Goal: Find specific page/section: Find specific page/section

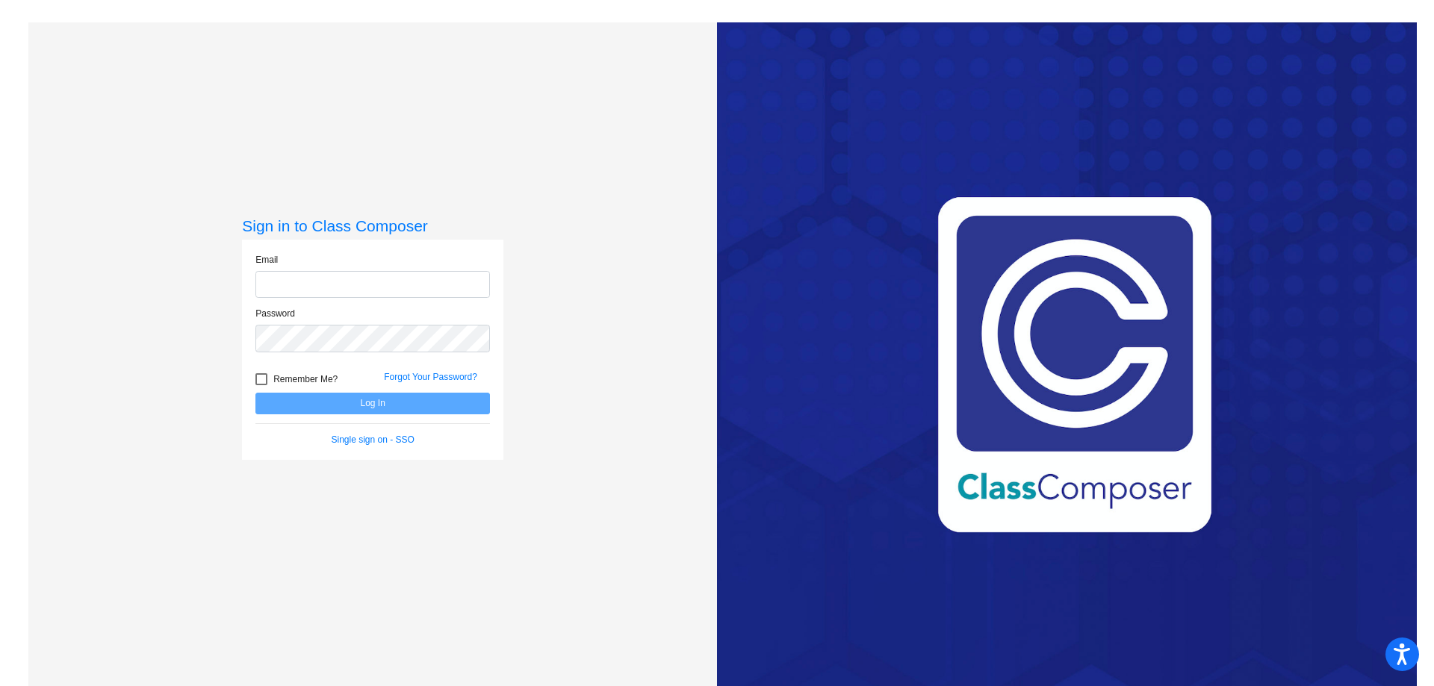
type input "[EMAIL_ADDRESS][DOMAIN_NAME]"
click at [351, 397] on button "Log In" at bounding box center [372, 404] width 235 height 22
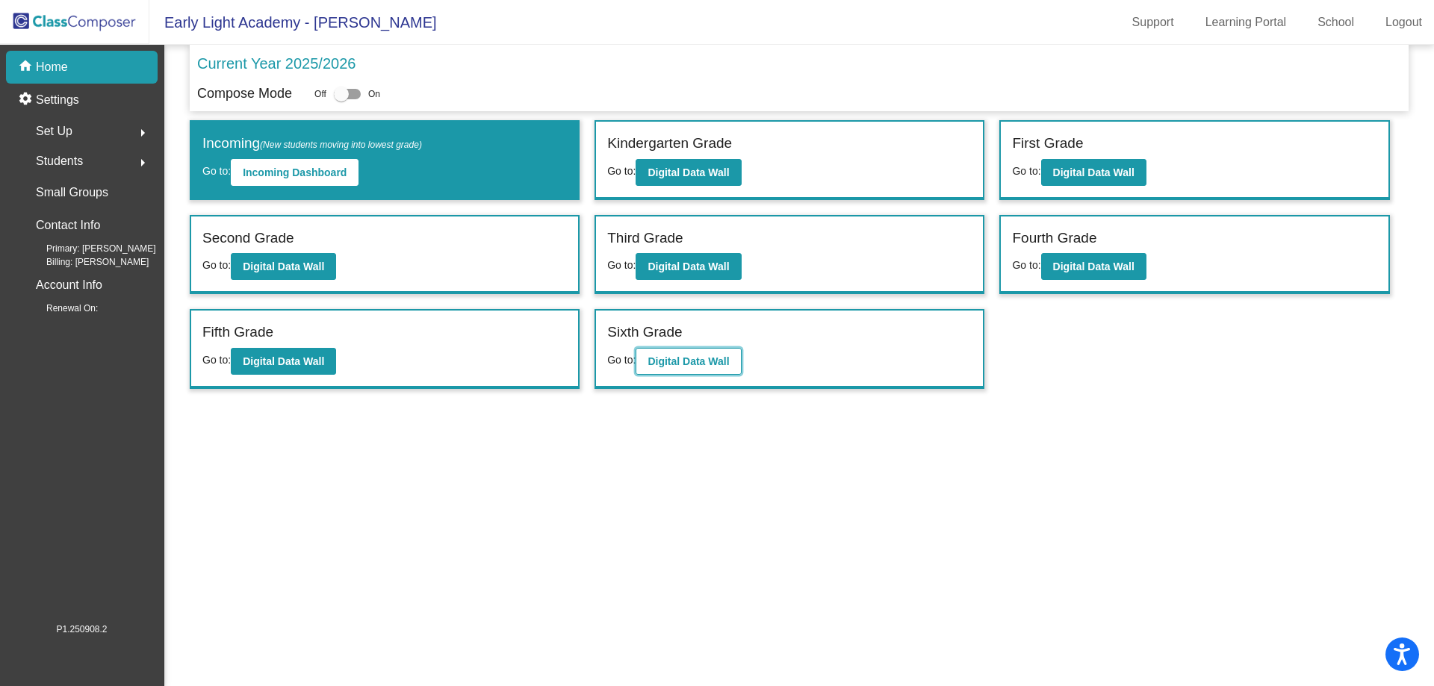
click at [666, 361] on b "Digital Data Wall" at bounding box center [688, 361] width 81 height 12
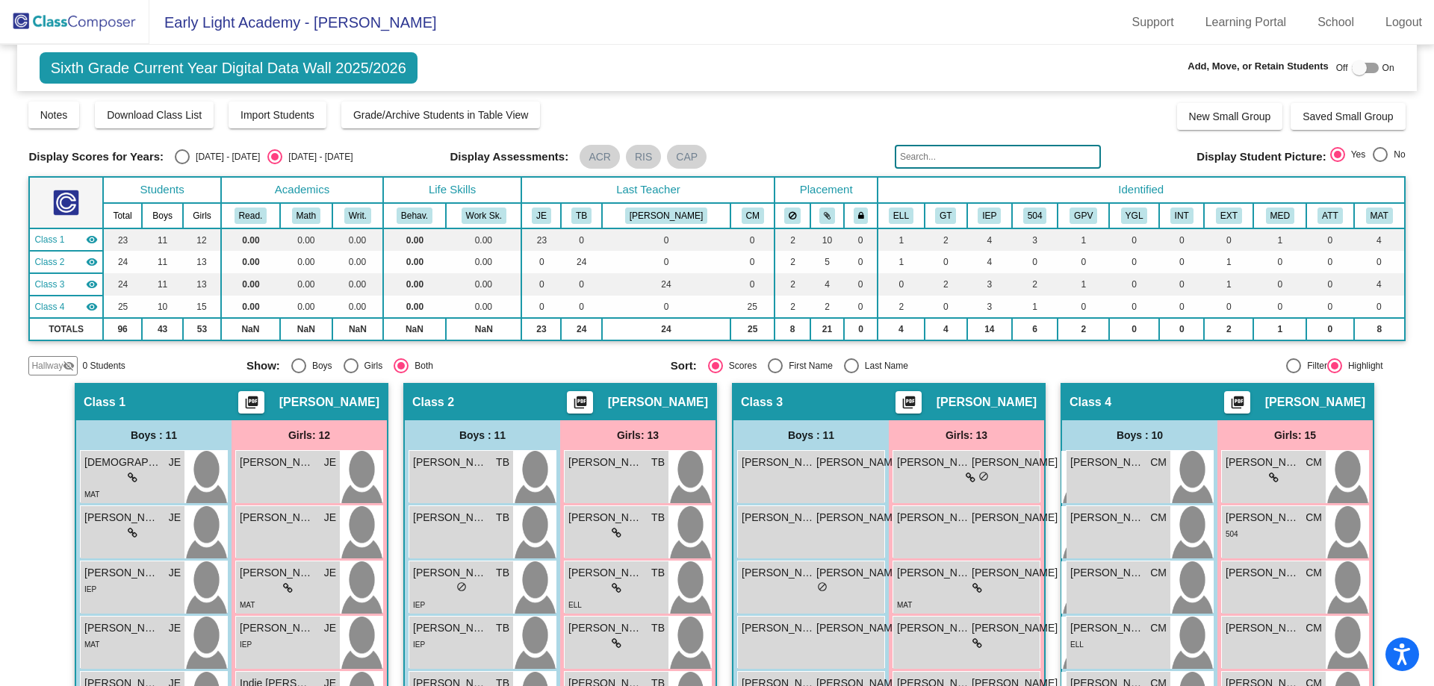
click at [925, 153] on input "text" at bounding box center [998, 157] width 206 height 24
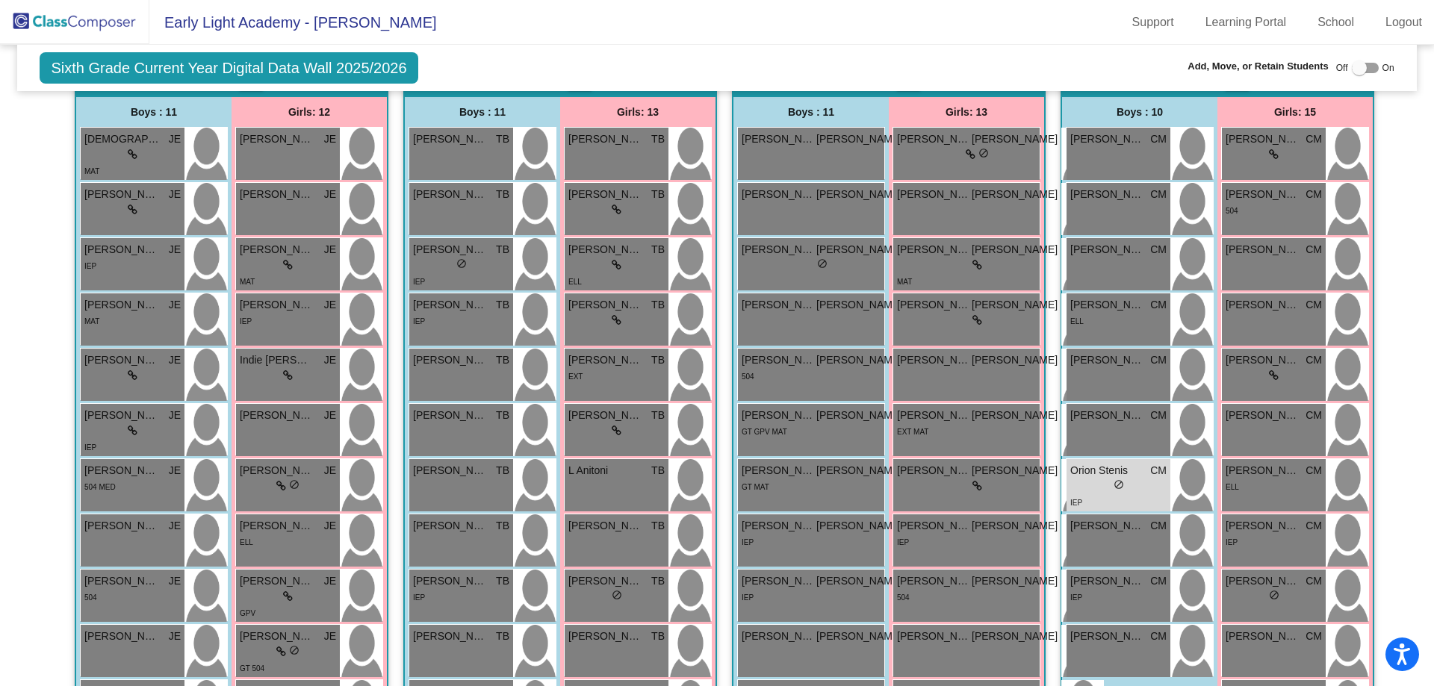
scroll to position [373, 0]
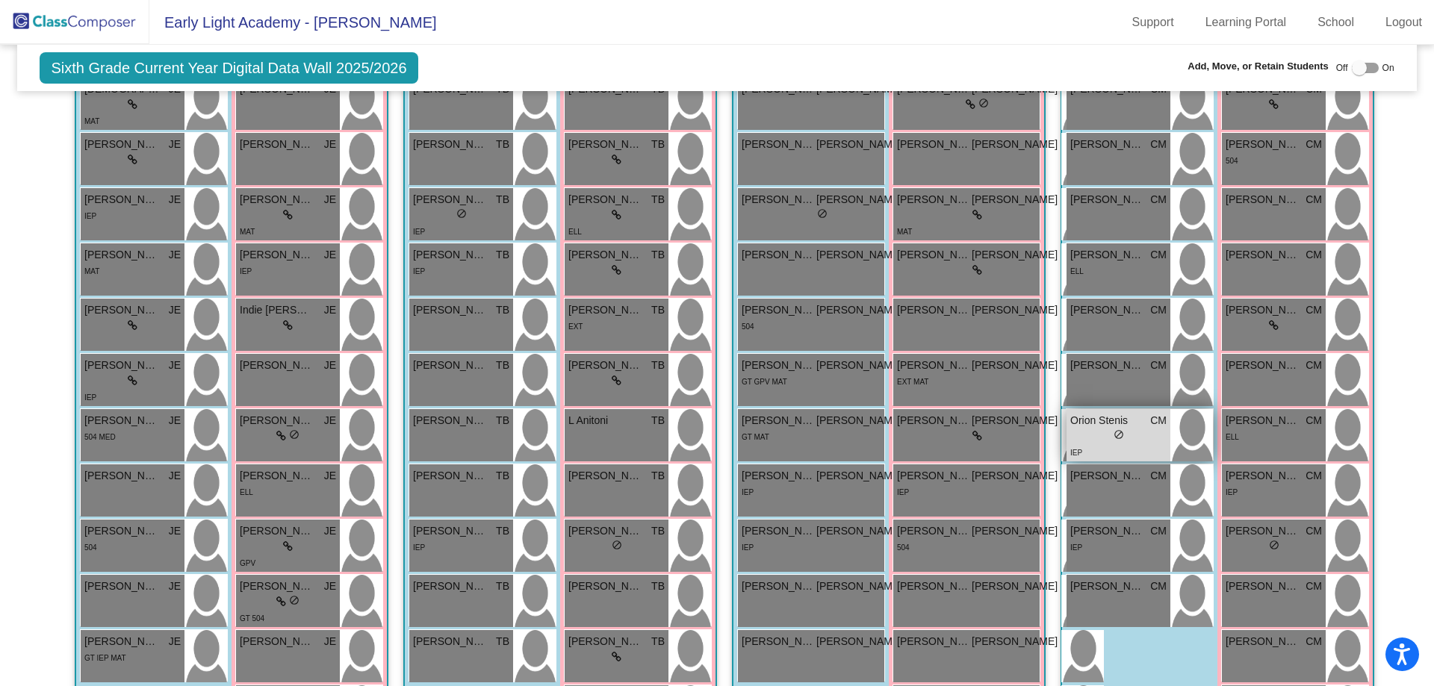
type input "orion"
click at [1118, 427] on span "Orion Stenis" at bounding box center [1107, 421] width 75 height 16
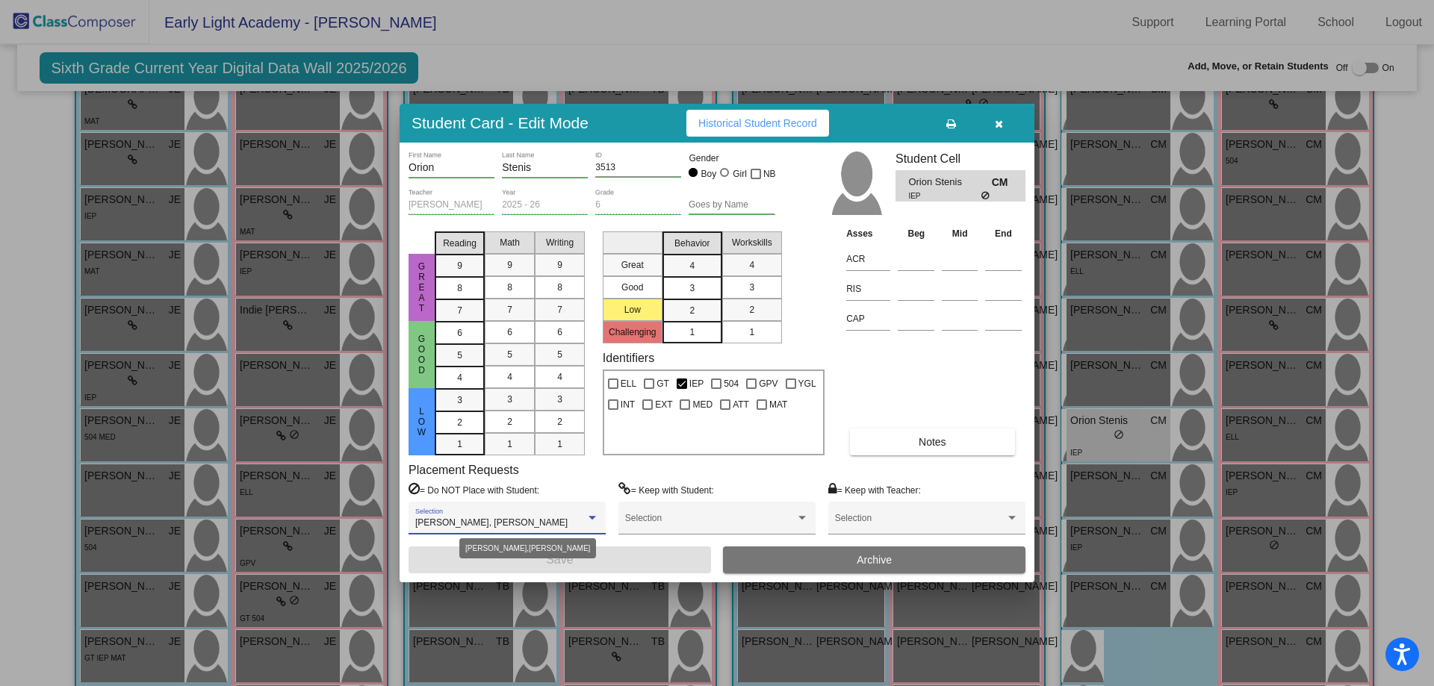
click at [589, 523] on div at bounding box center [592, 518] width 13 height 10
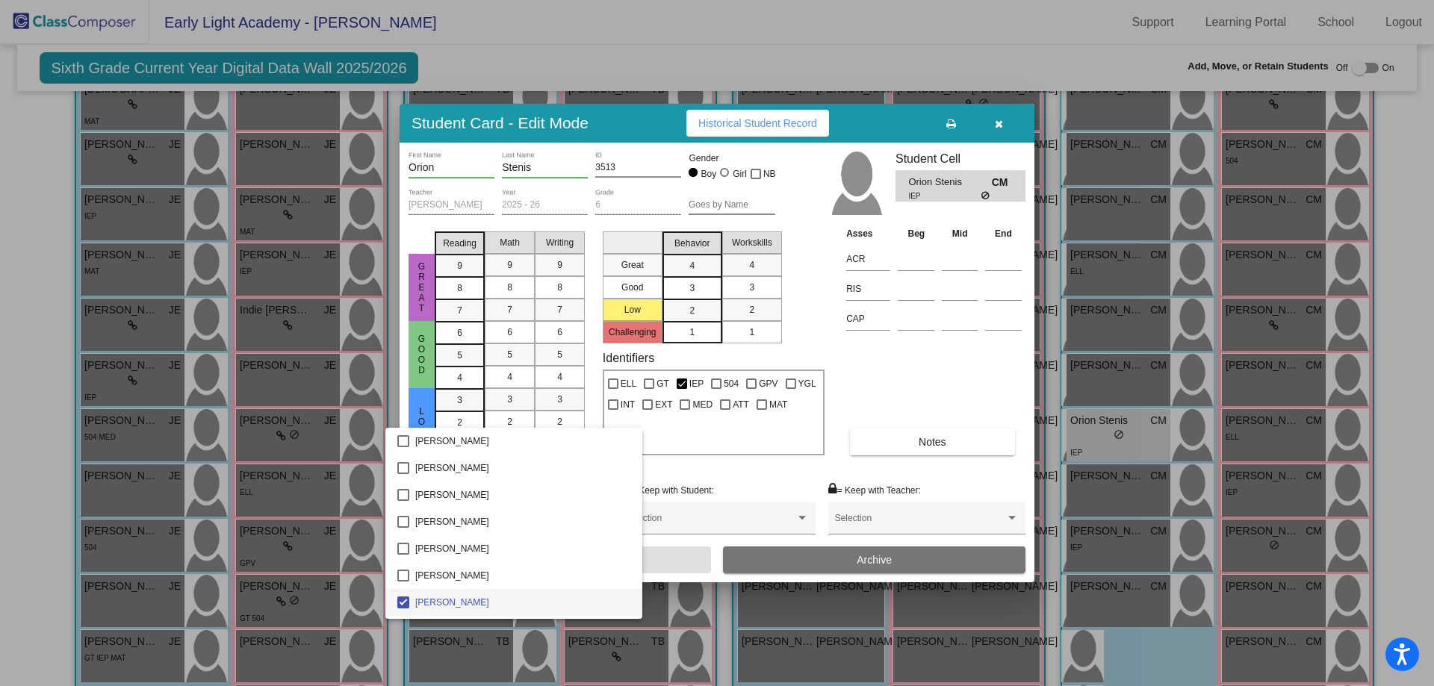
scroll to position [79, 0]
click at [745, 486] on div at bounding box center [717, 343] width 1434 height 686
